Goal: Navigation & Orientation: Find specific page/section

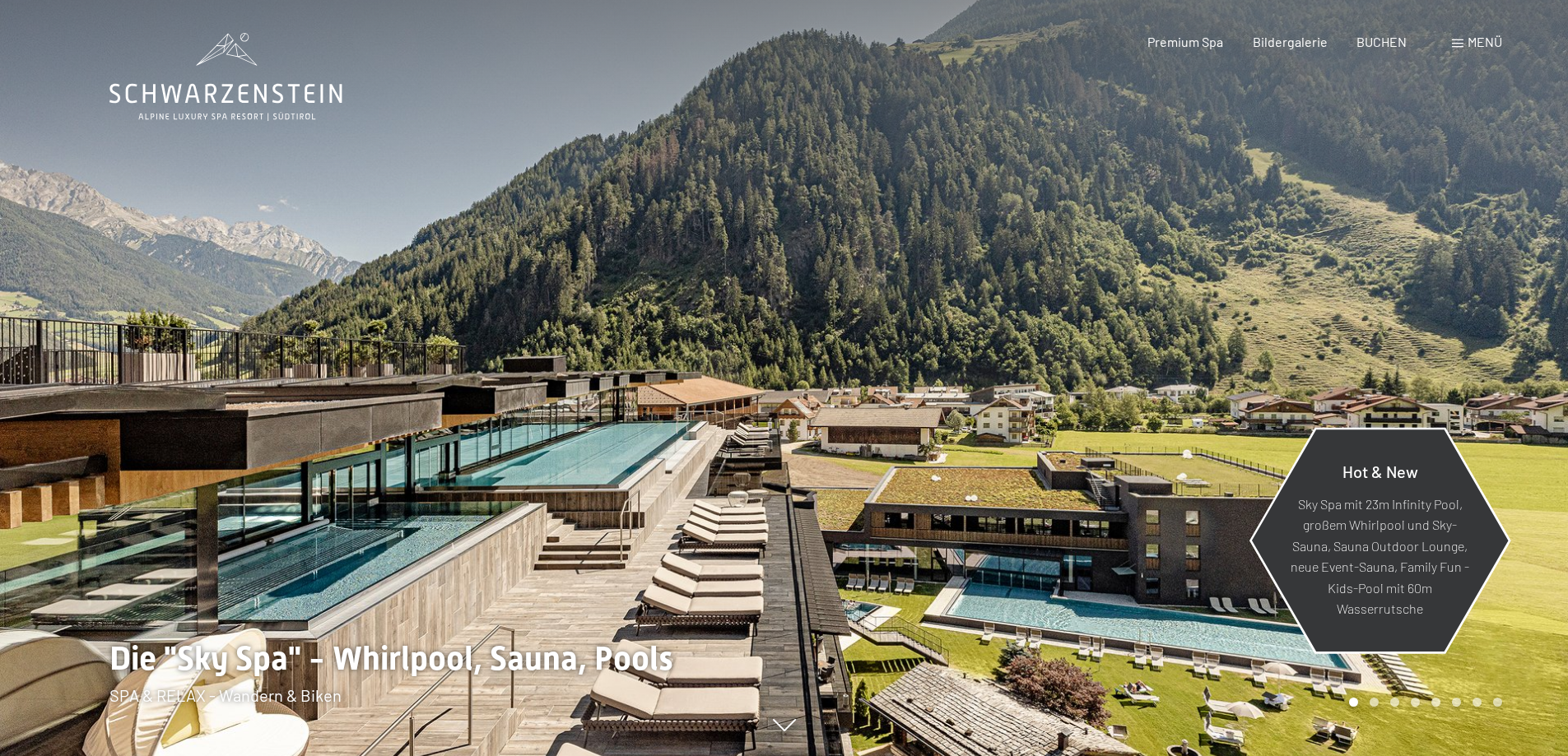
click at [1433, 532] on p "Sky Spa mit 23m Infinity Pool, großem Whirlpool und Sky-Sauna, Sauna Outdoor Lo…" at bounding box center [1380, 556] width 178 height 127
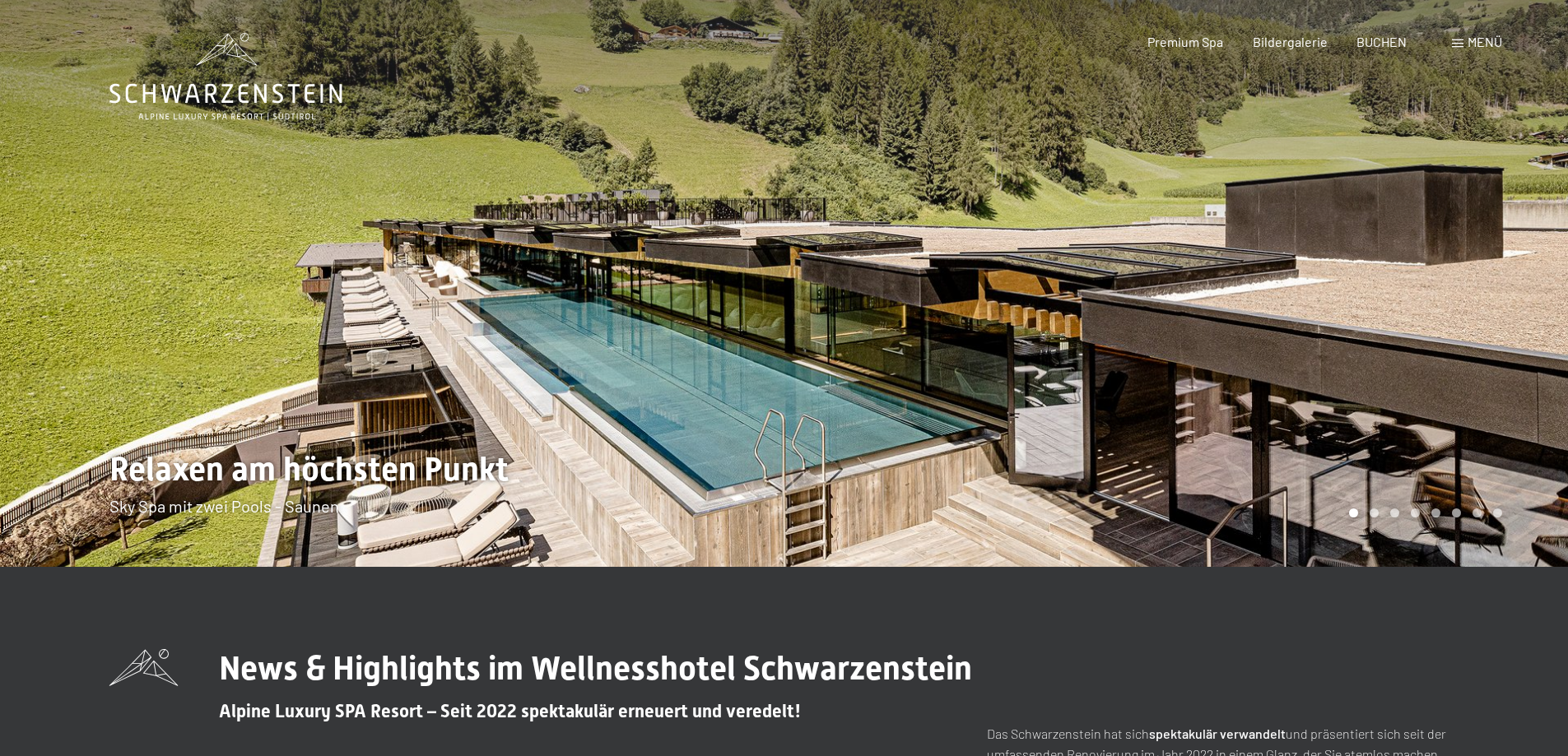
click at [1468, 272] on div at bounding box center [1176, 283] width 784 height 567
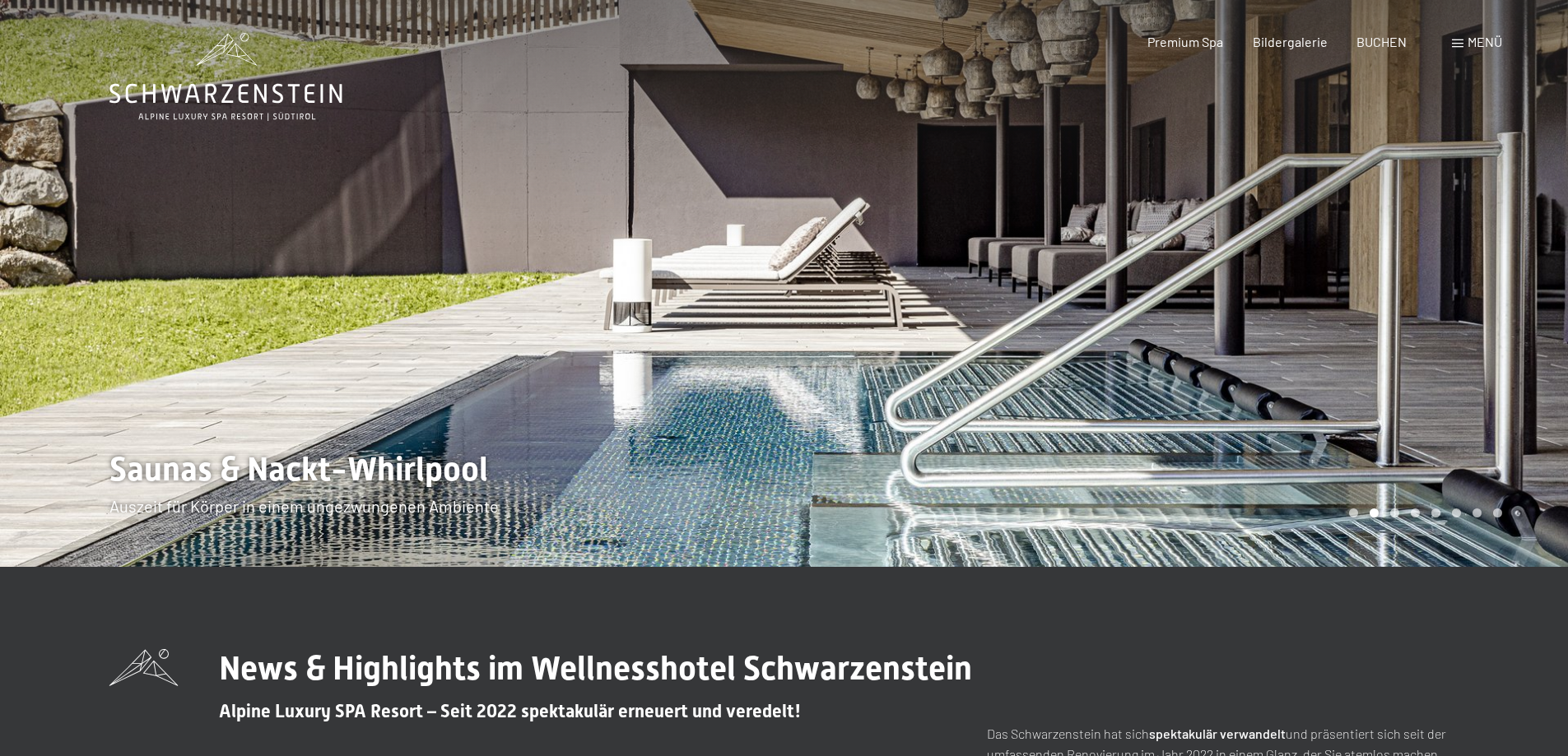
click at [1468, 272] on div at bounding box center [1176, 283] width 784 height 567
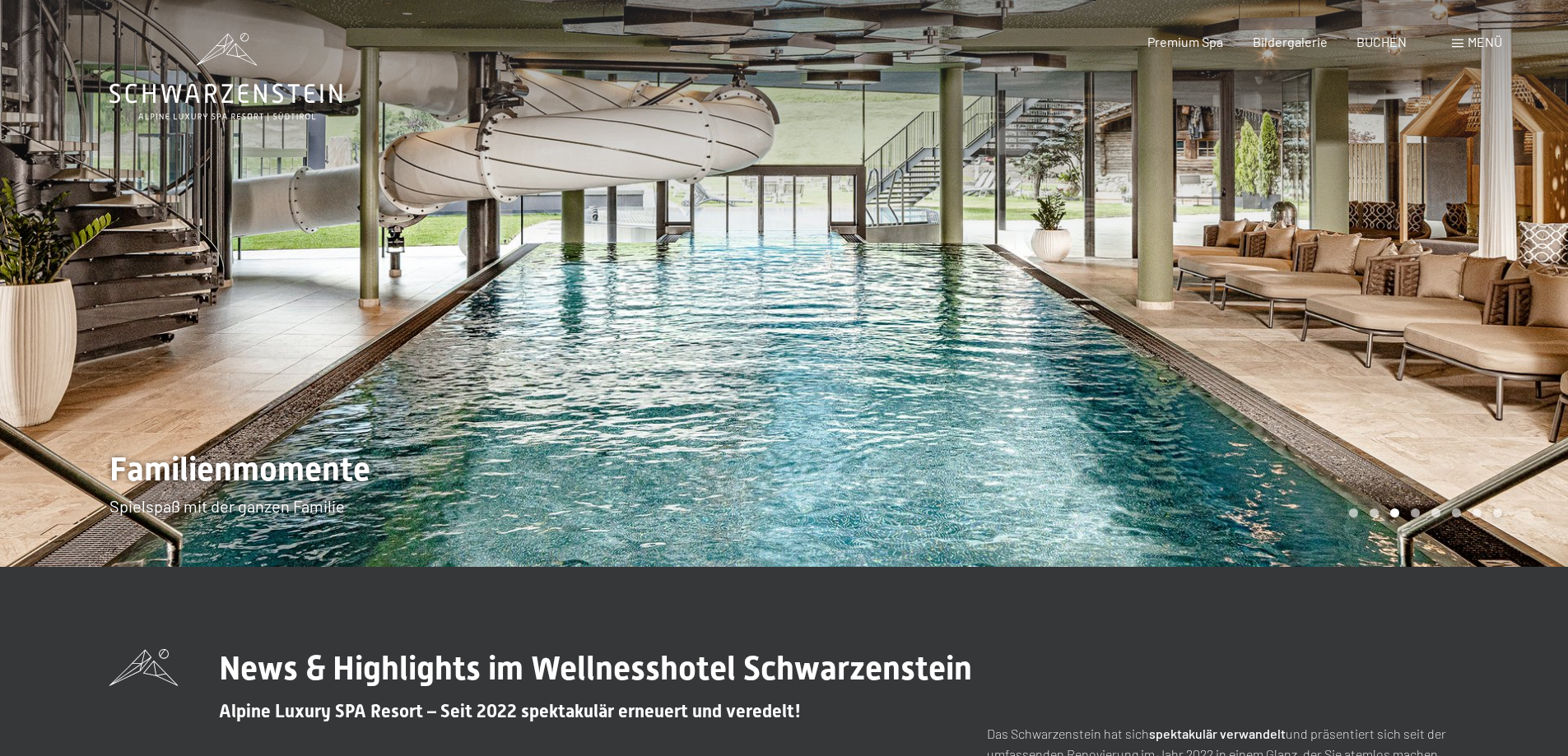
click at [1468, 272] on div at bounding box center [1176, 283] width 784 height 567
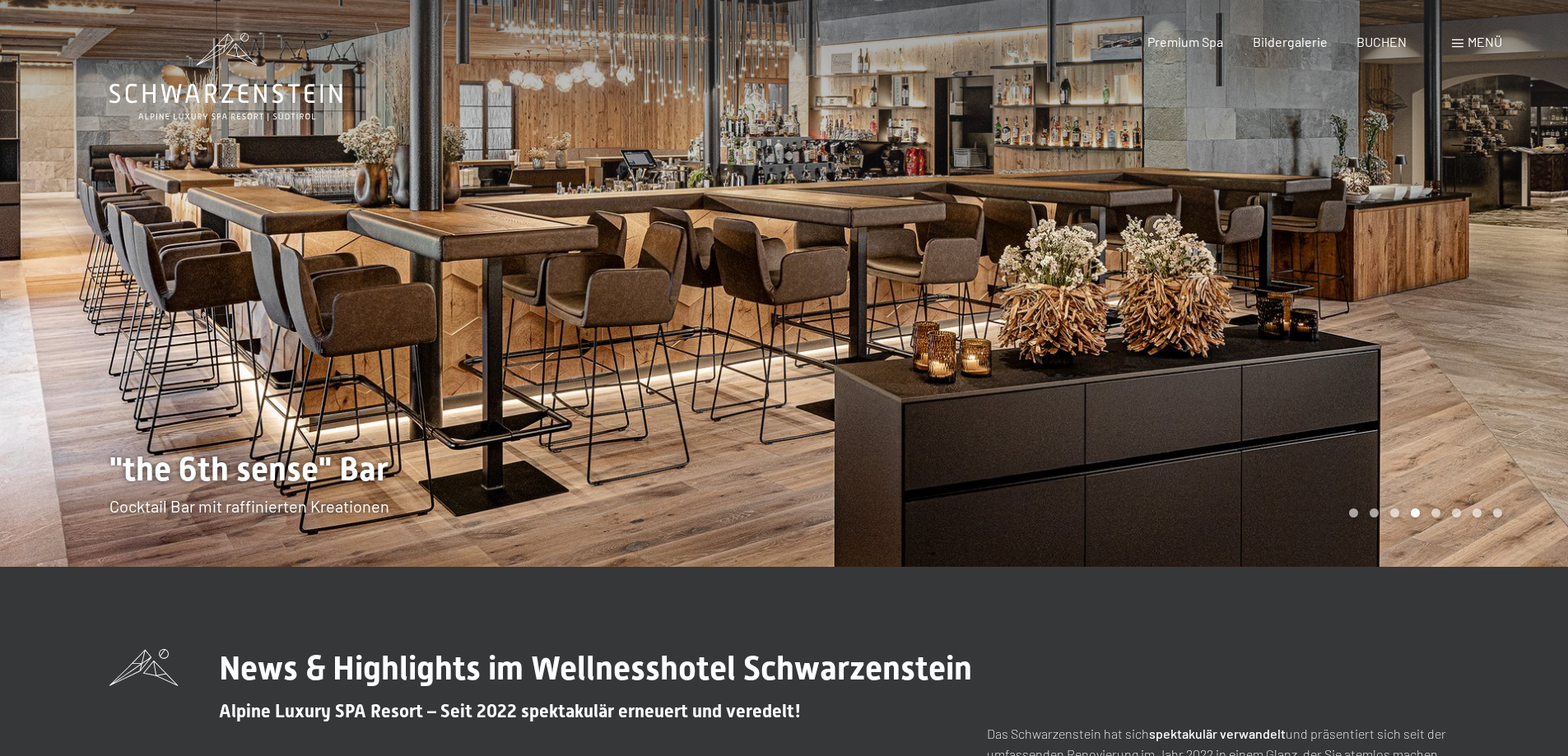
click at [1468, 272] on div at bounding box center [1176, 283] width 784 height 567
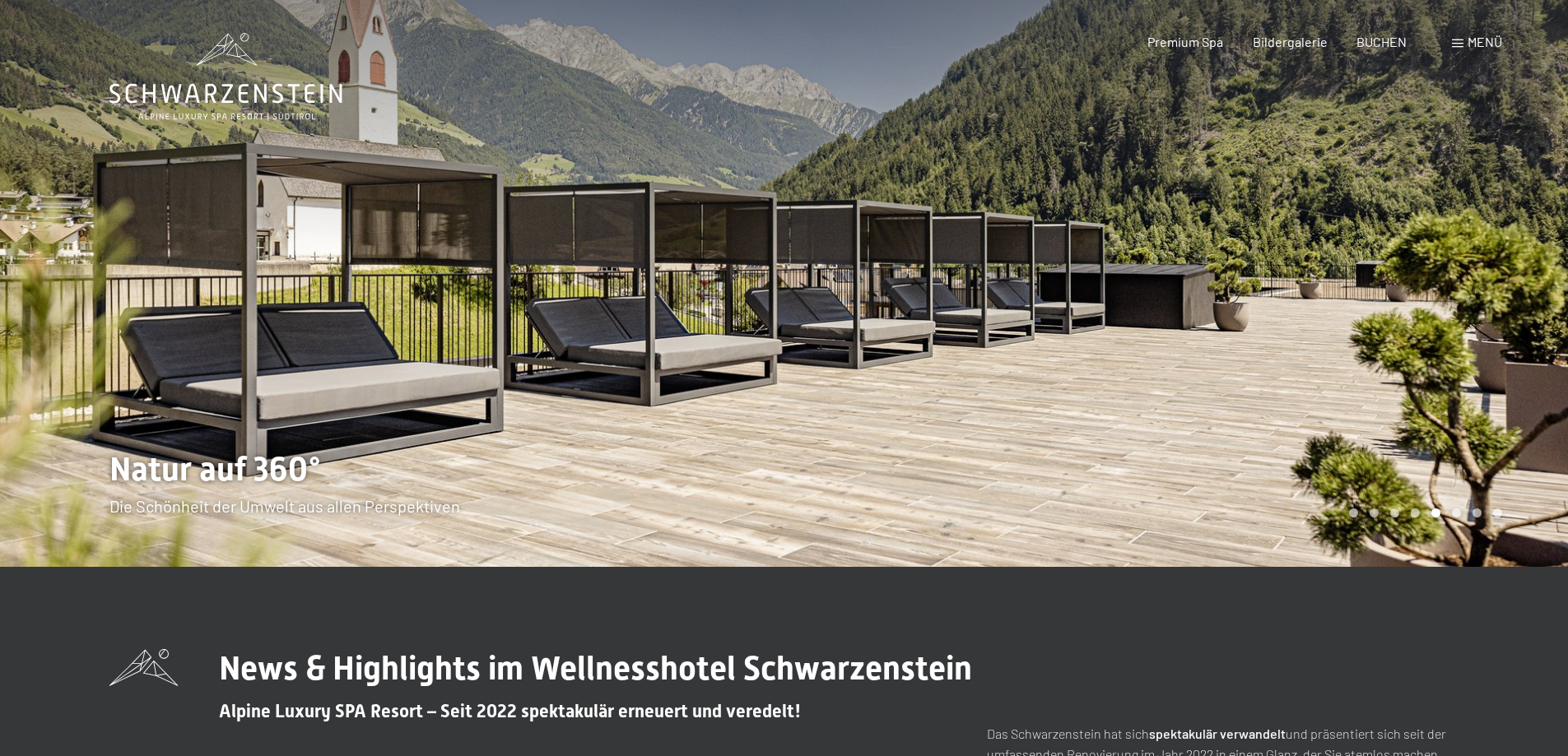
click at [1468, 272] on div at bounding box center [1176, 283] width 784 height 567
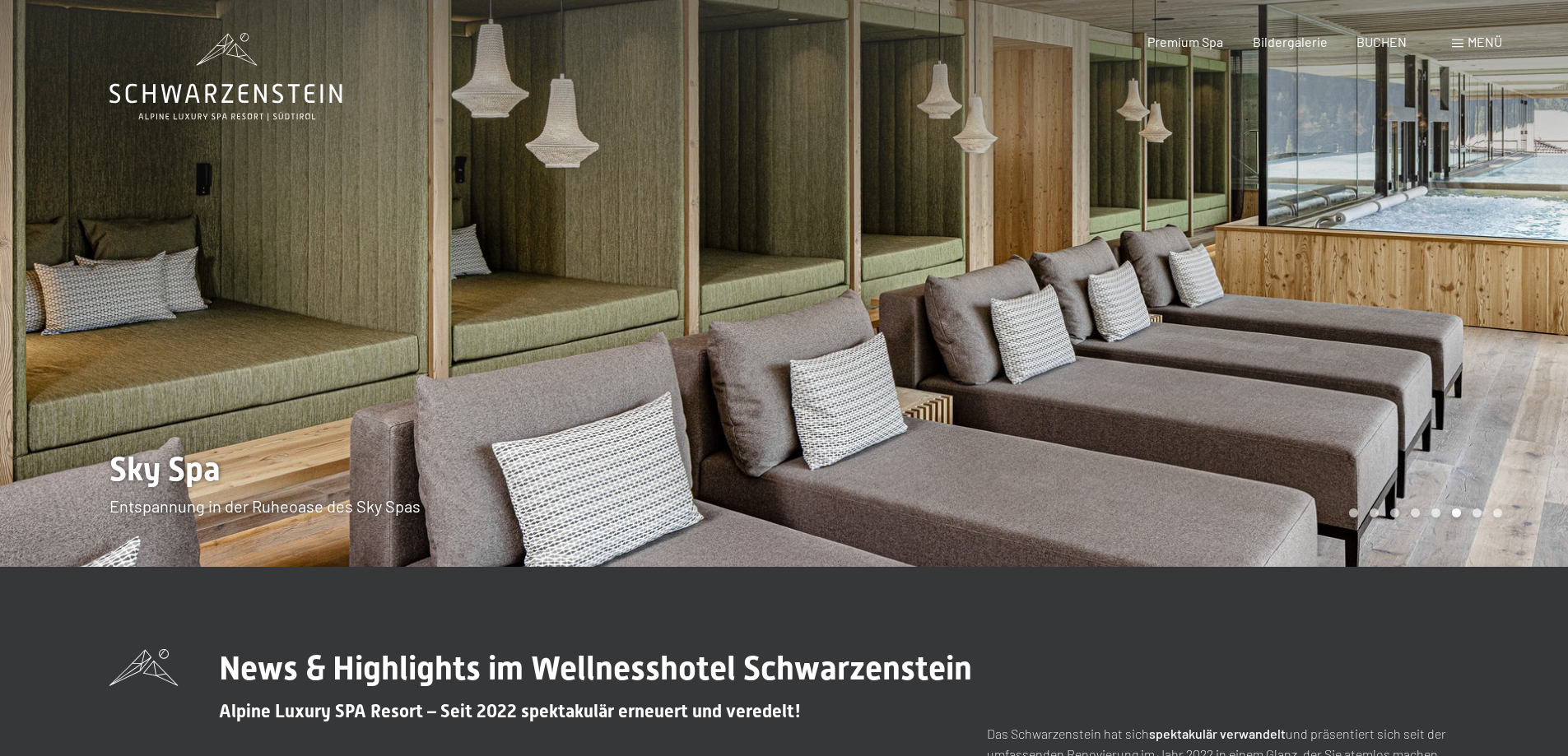
click at [1468, 272] on div at bounding box center [1176, 283] width 784 height 567
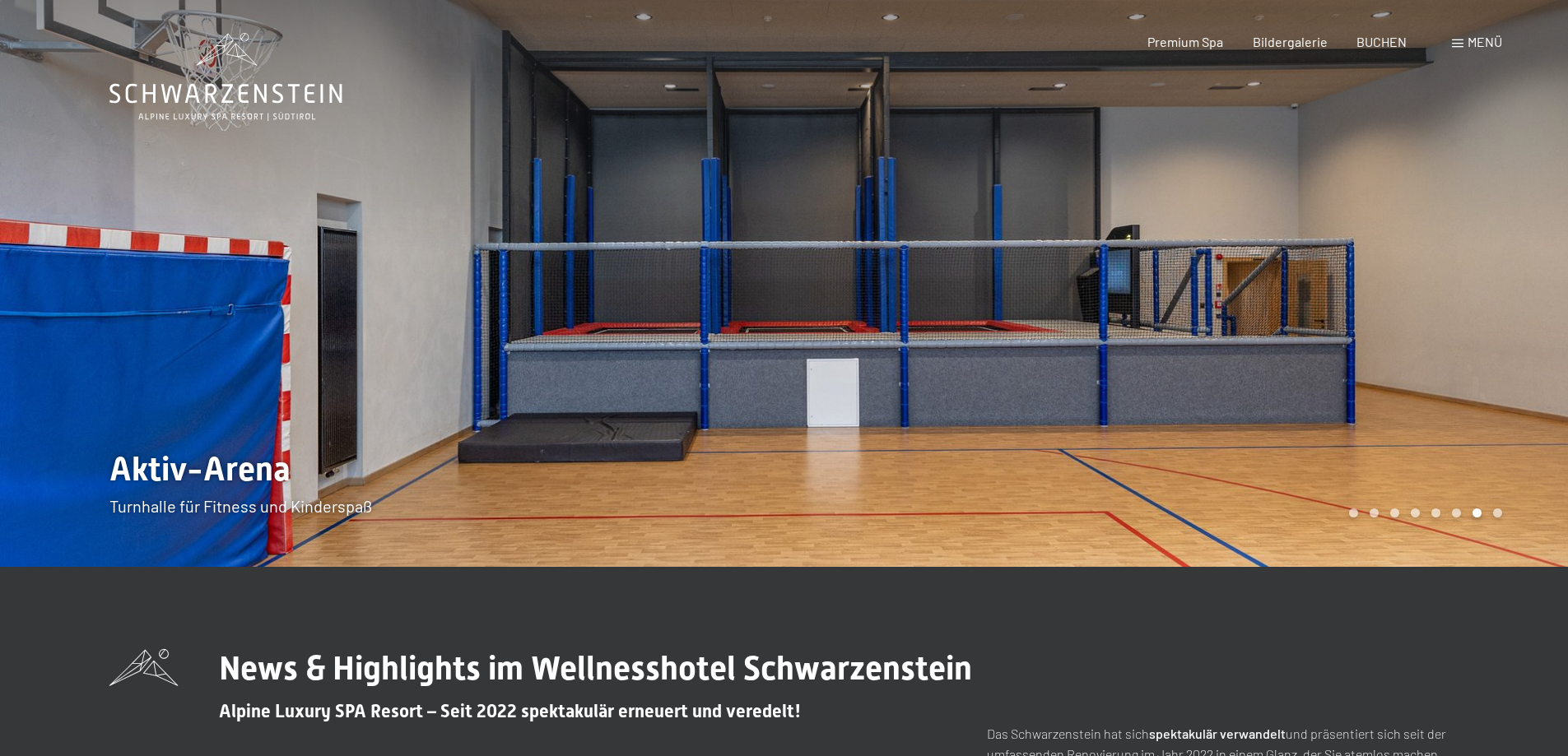
click at [1468, 272] on div at bounding box center [1176, 283] width 784 height 567
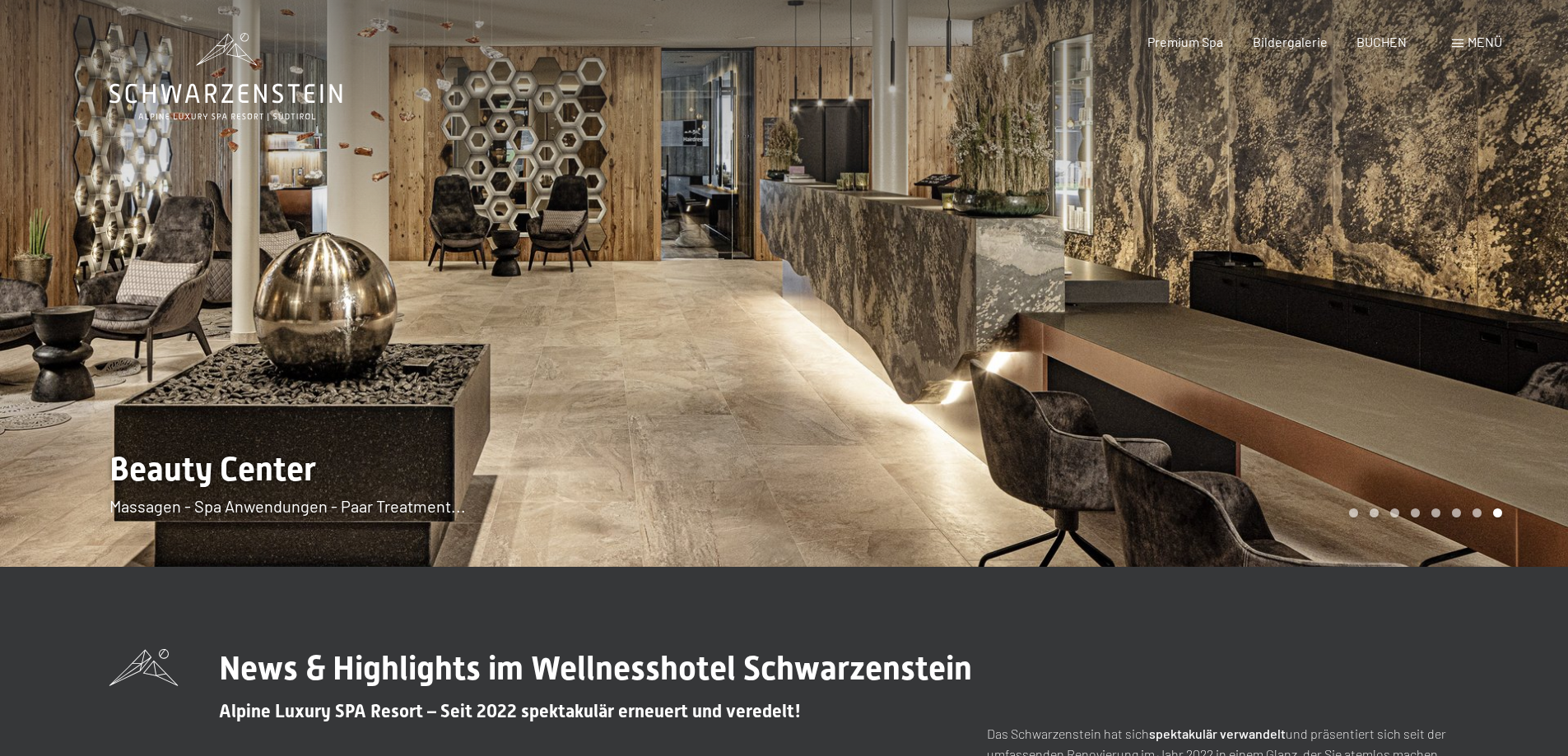
click at [1468, 272] on div at bounding box center [1176, 283] width 784 height 567
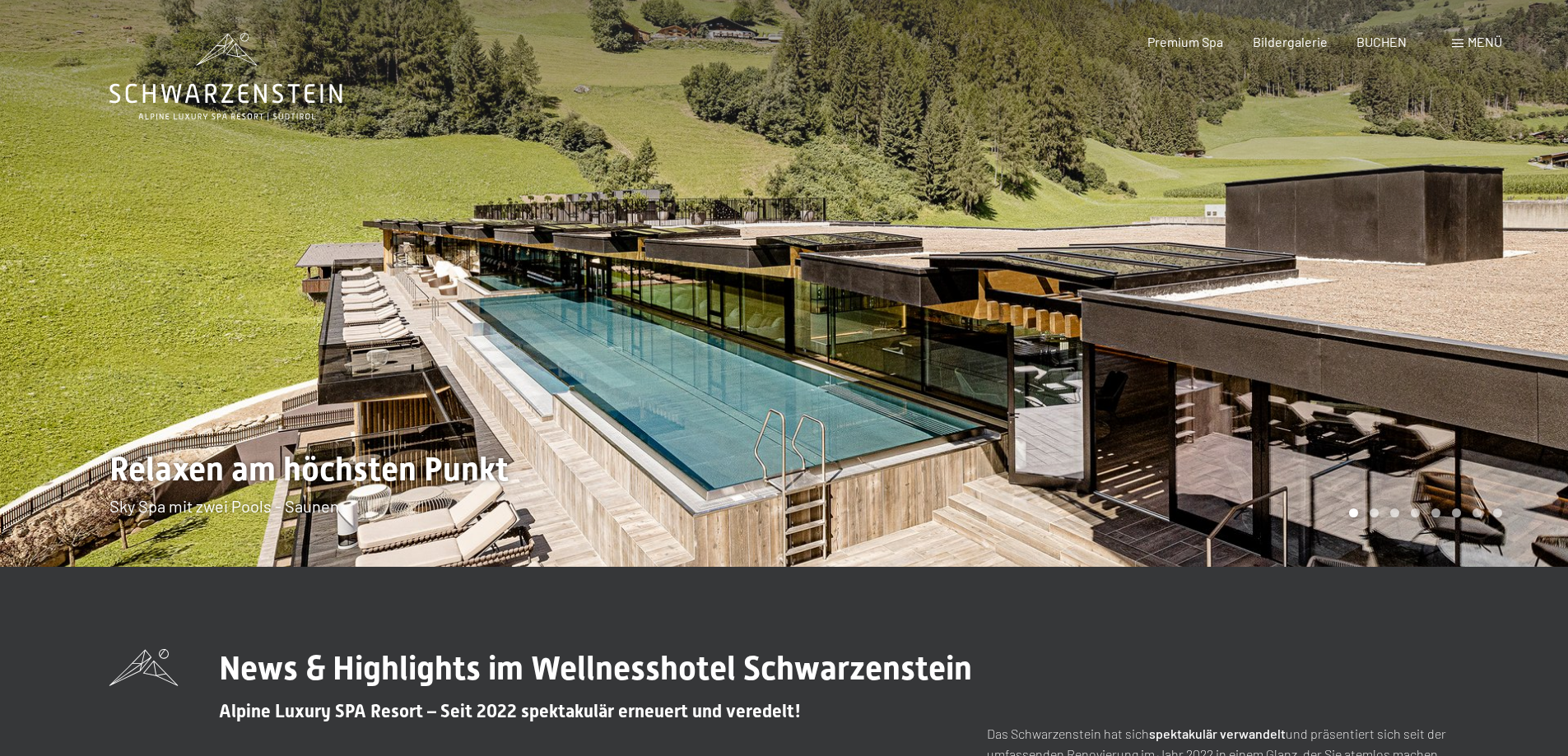
click at [1468, 272] on div at bounding box center [1176, 283] width 784 height 567
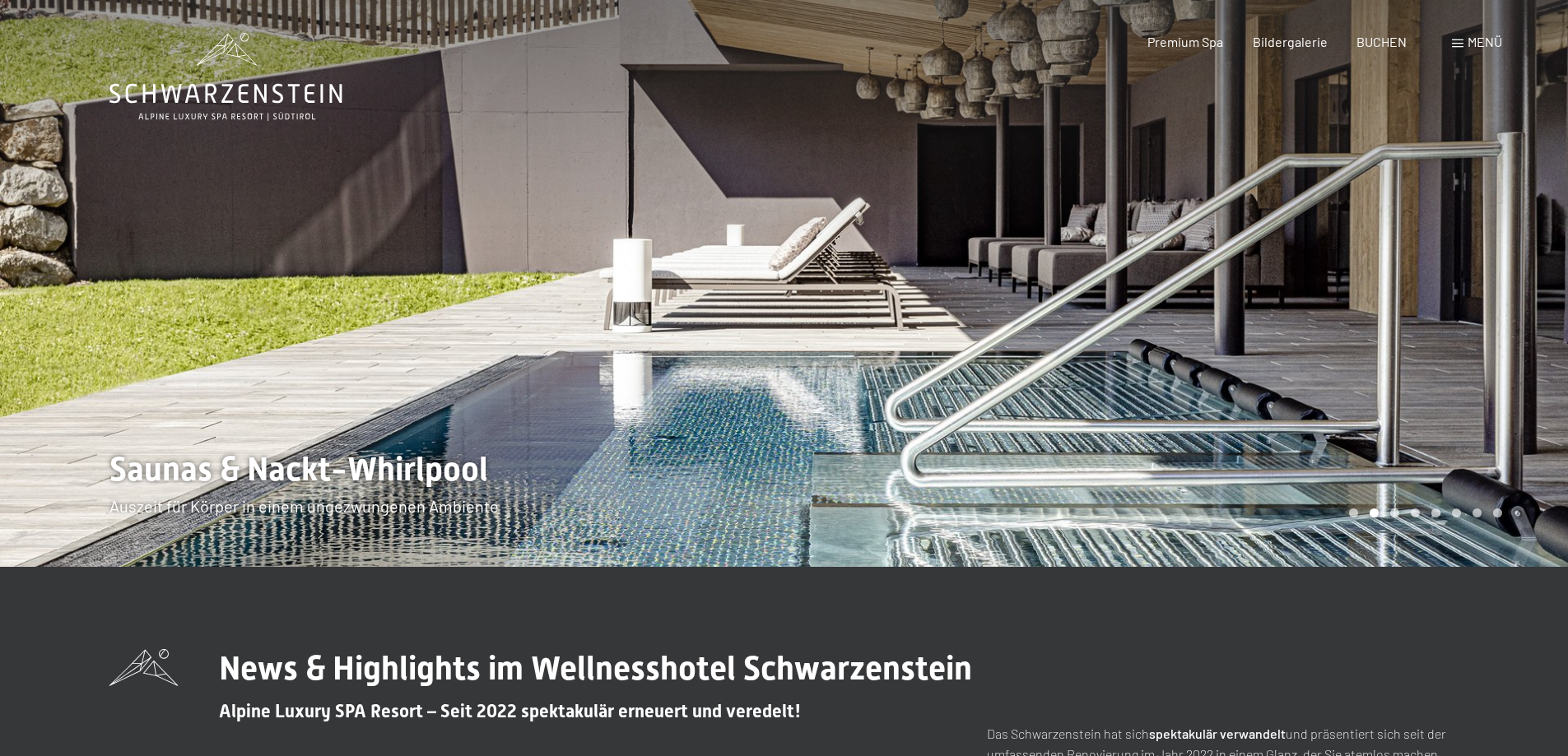
click at [1468, 272] on div at bounding box center [1176, 283] width 784 height 567
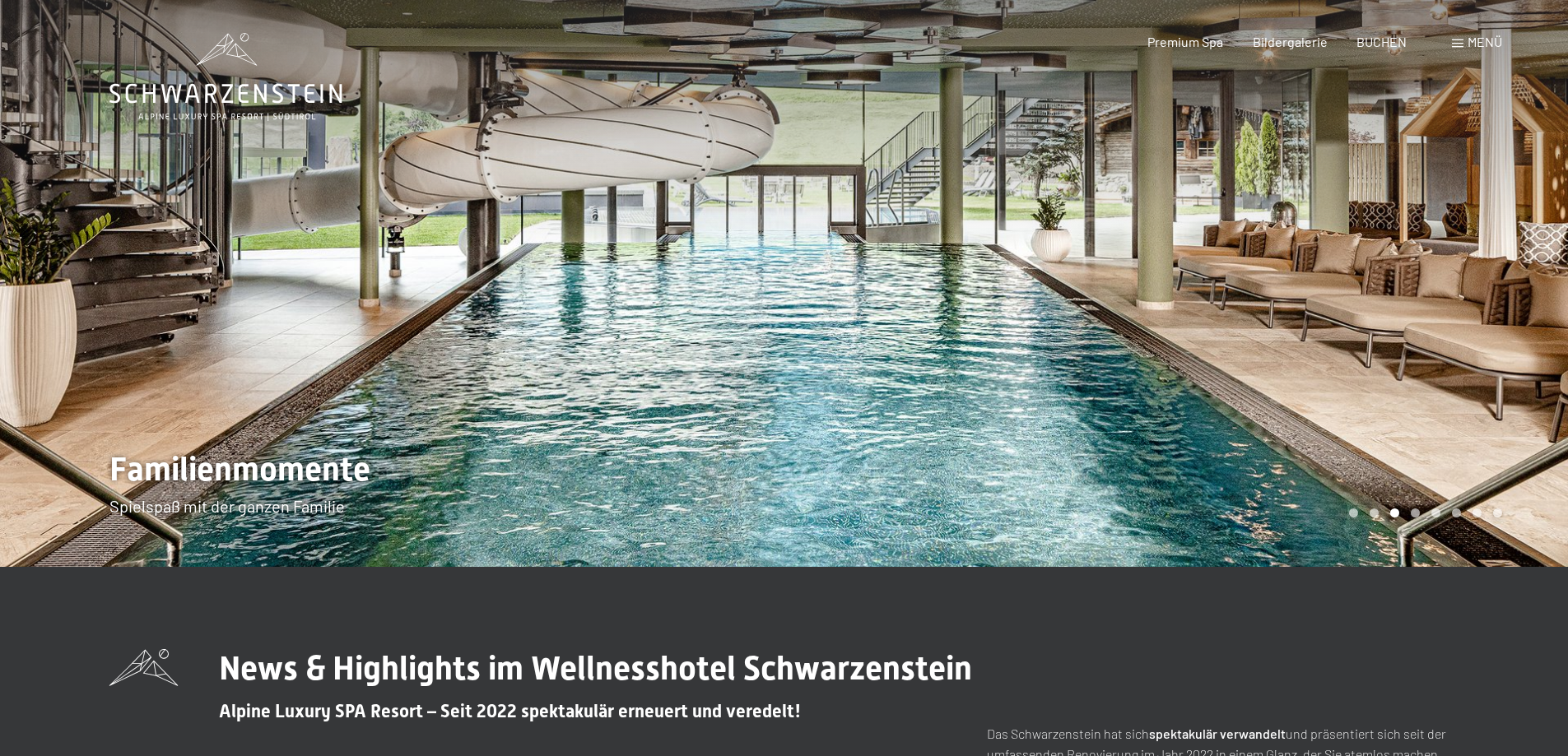
click at [1468, 272] on div at bounding box center [1176, 283] width 784 height 567
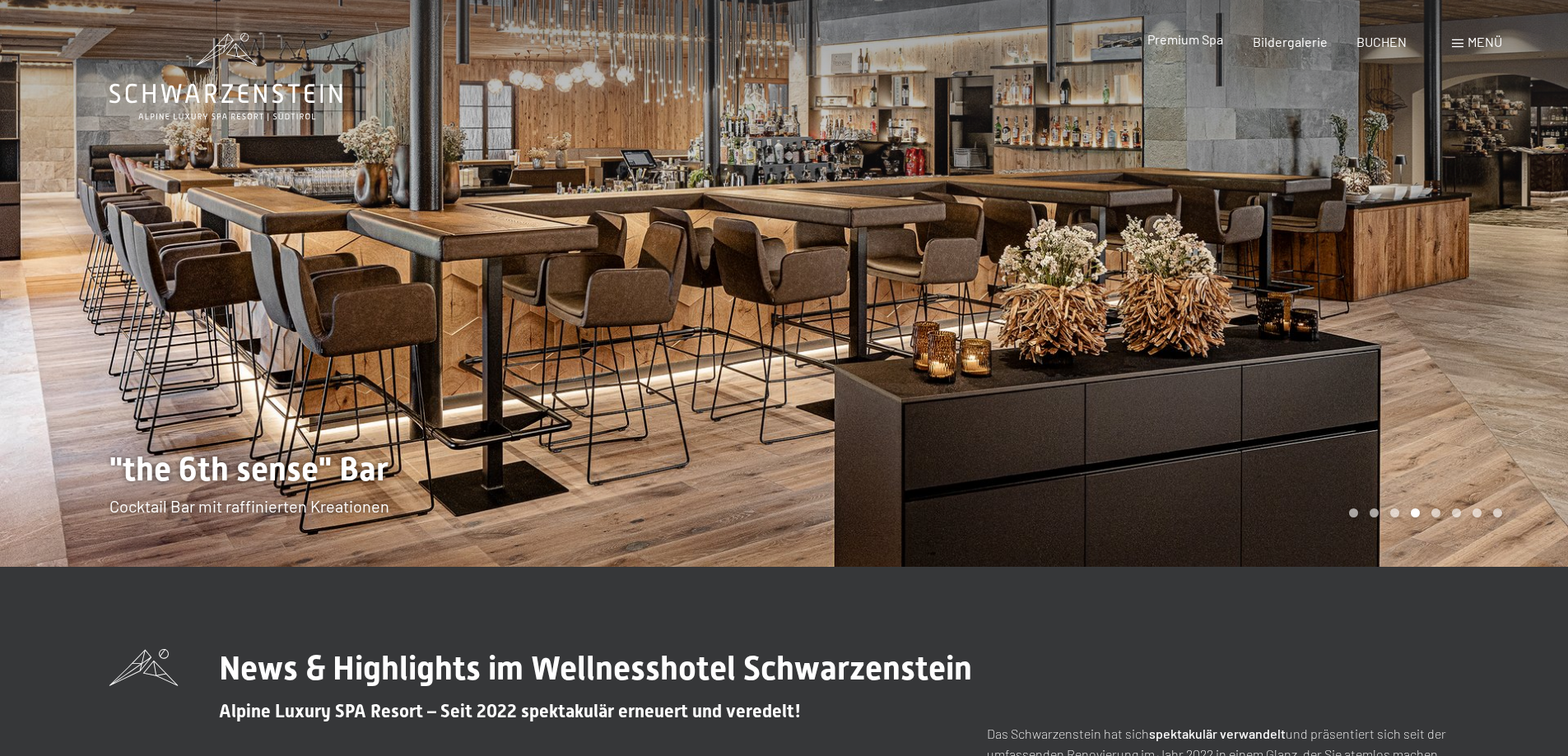
click at [1173, 48] on div "Premium Spa" at bounding box center [1185, 40] width 76 height 18
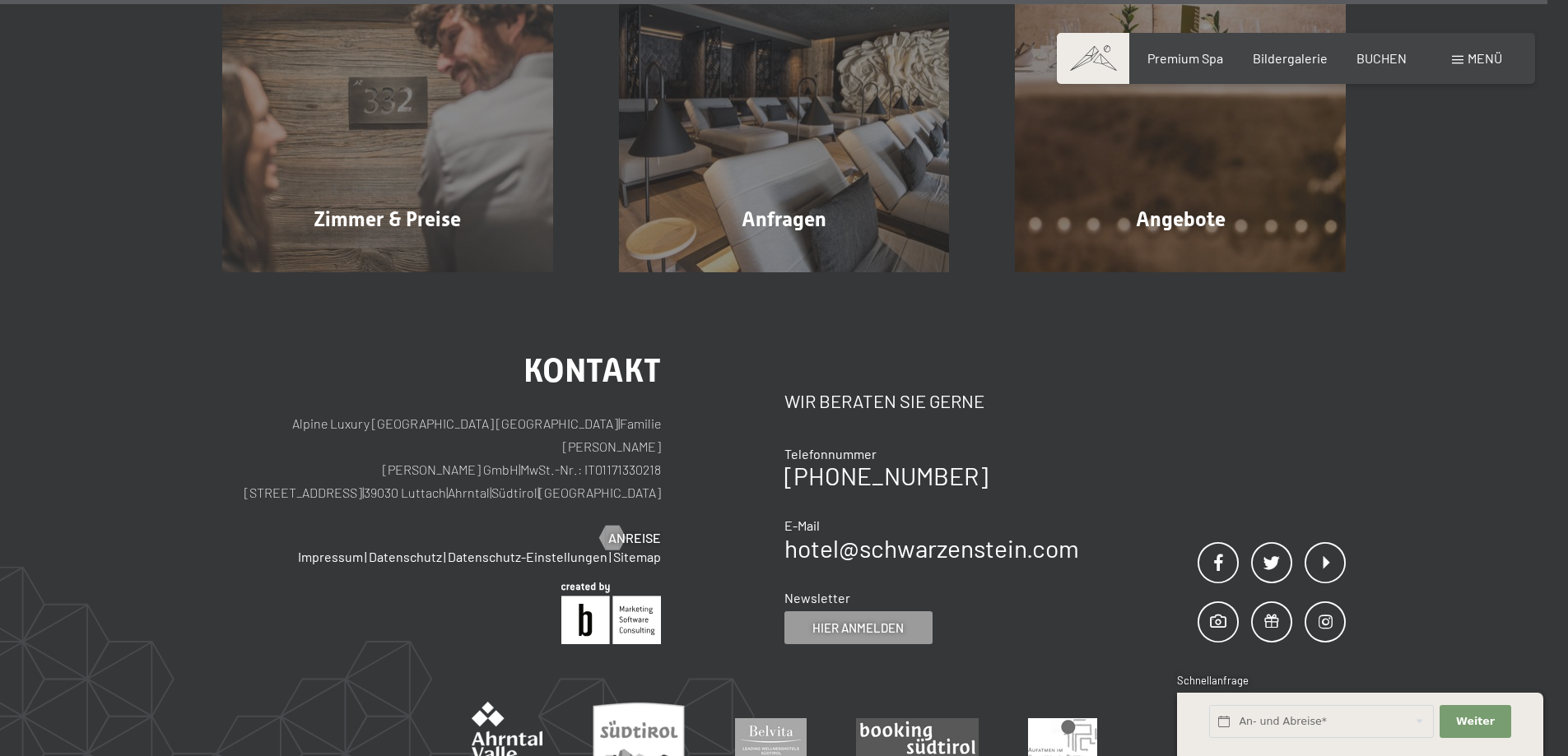
scroll to position [7268, 0]
